Goal: Check status

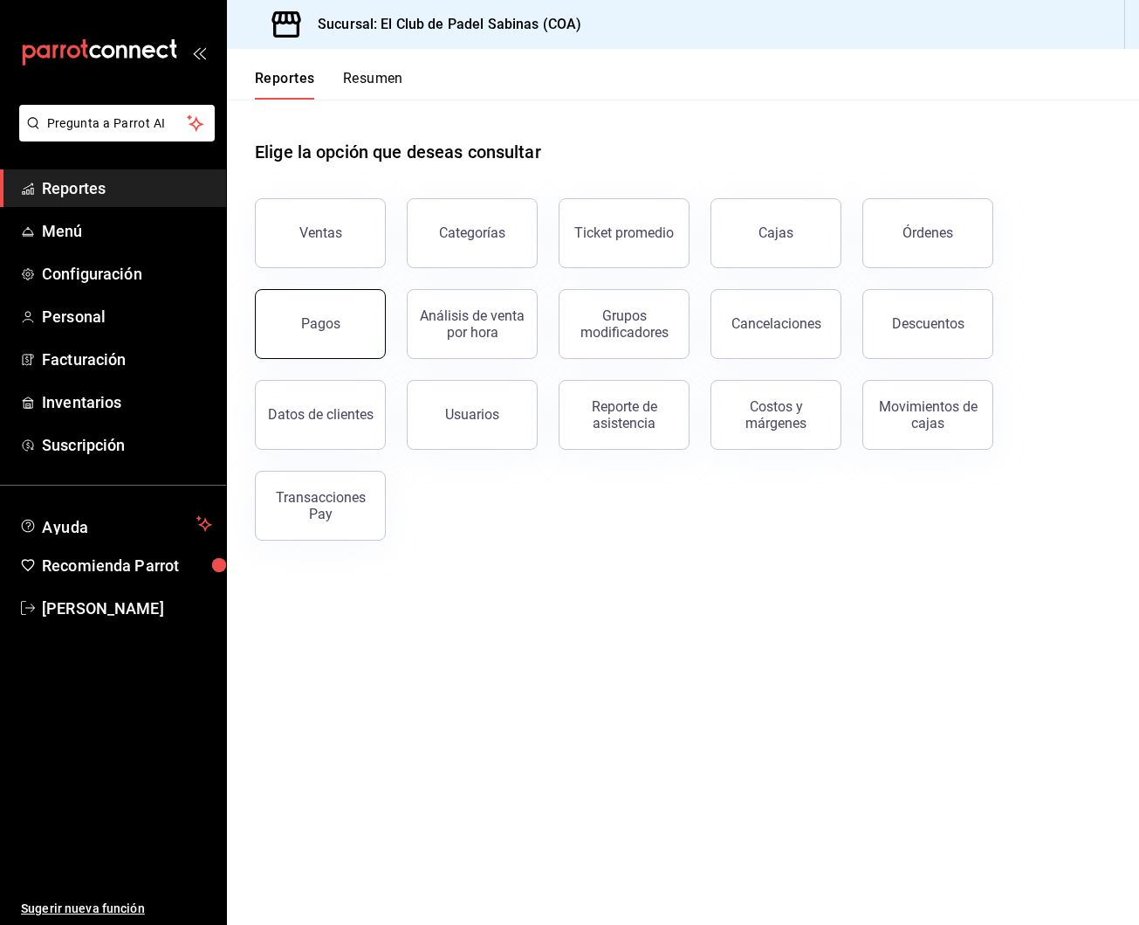
click at [346, 345] on button "Pagos" at bounding box center [320, 324] width 131 height 70
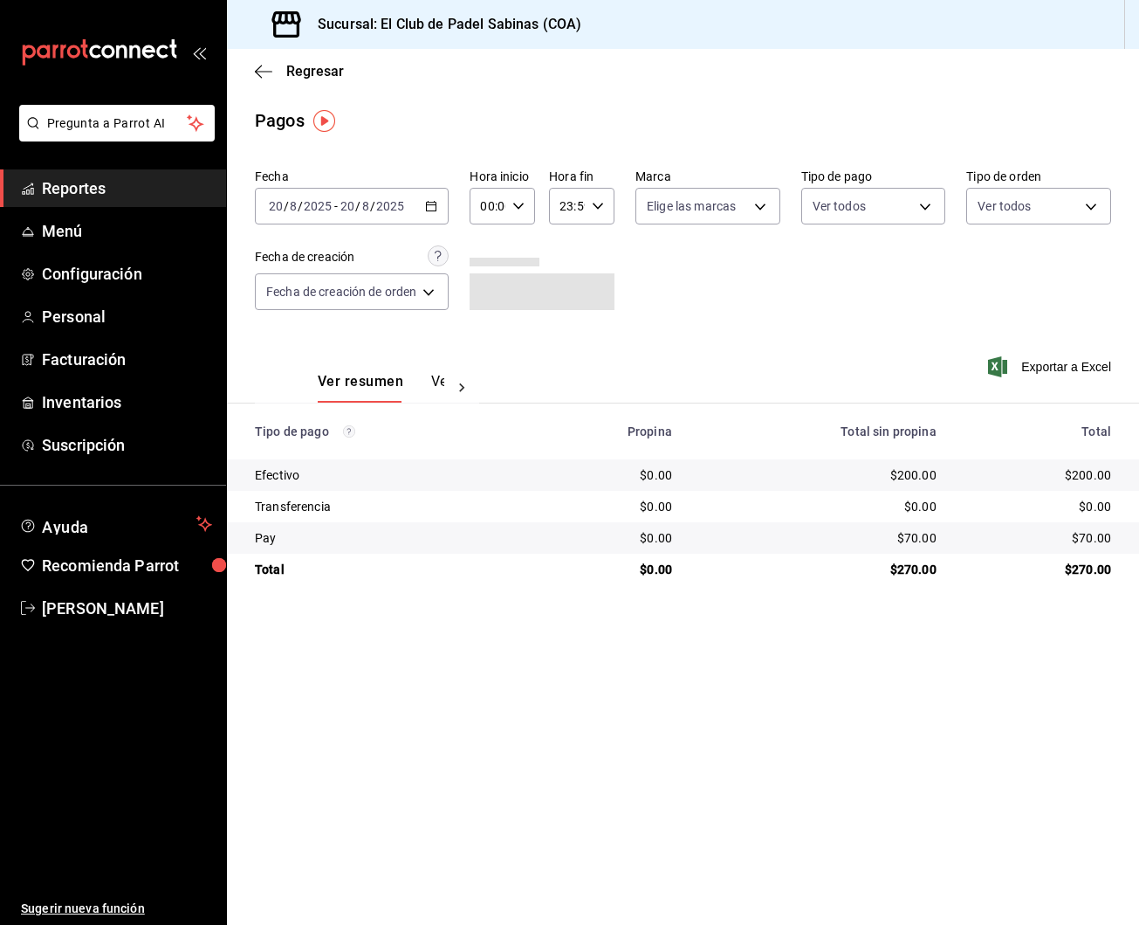
click at [516, 204] on \(Stroke\) "button" at bounding box center [518, 206] width 10 height 6
click at [485, 304] on span "05" at bounding box center [487, 297] width 5 height 14
type input "05:00"
click at [791, 306] on div at bounding box center [569, 462] width 1139 height 925
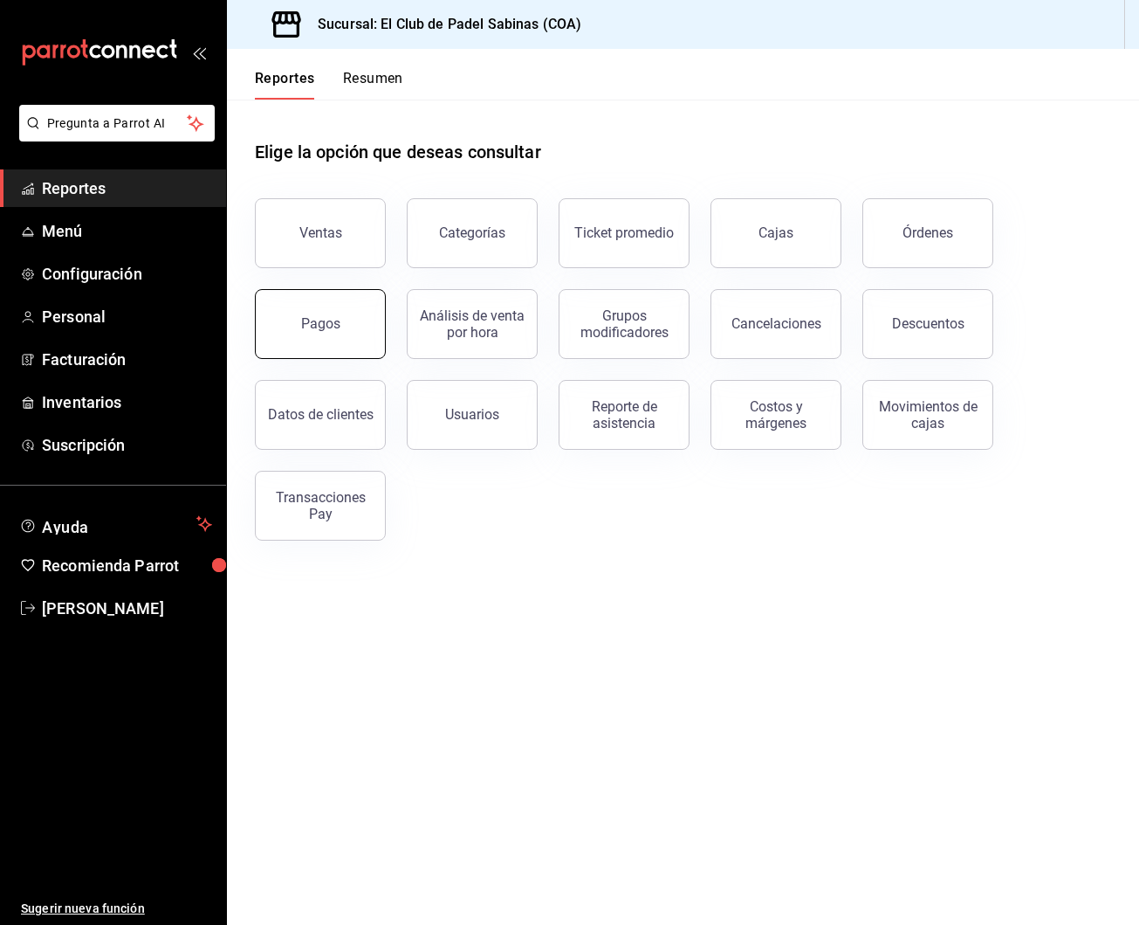
click at [343, 313] on button "Pagos" at bounding box center [320, 324] width 131 height 70
click at [755, 250] on button "Cajas" at bounding box center [776, 233] width 131 height 70
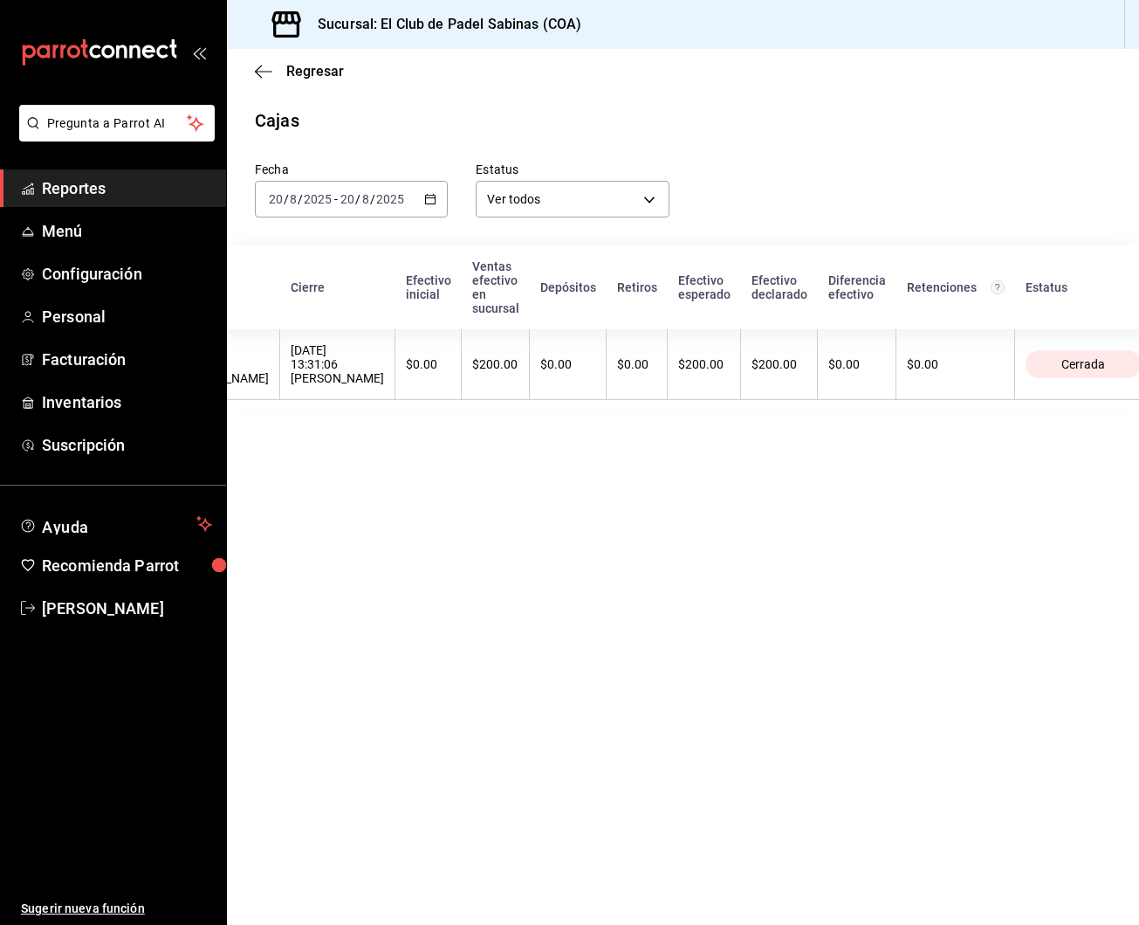
scroll to position [1, 0]
